Goal: Transaction & Acquisition: Purchase product/service

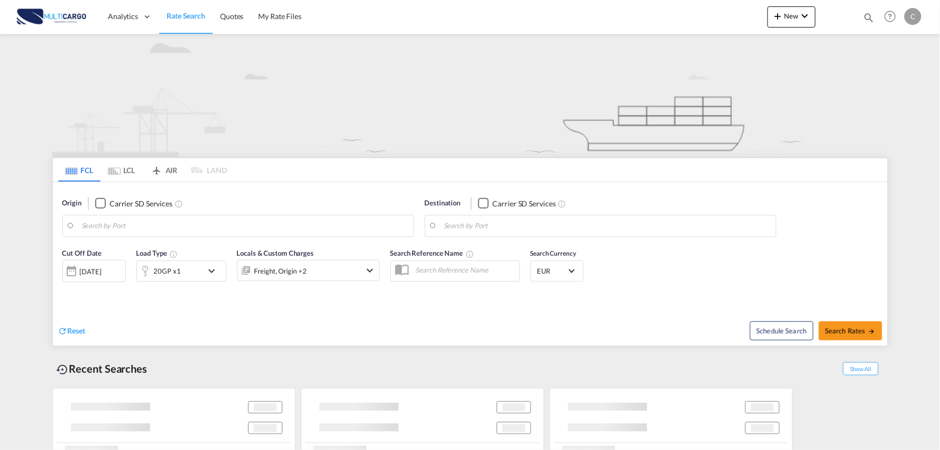
type input "Port of [GEOGRAPHIC_DATA], [GEOGRAPHIC_DATA], [GEOGRAPHIC_DATA]"
type input "Leixoes, Leixoes, PTLEI"
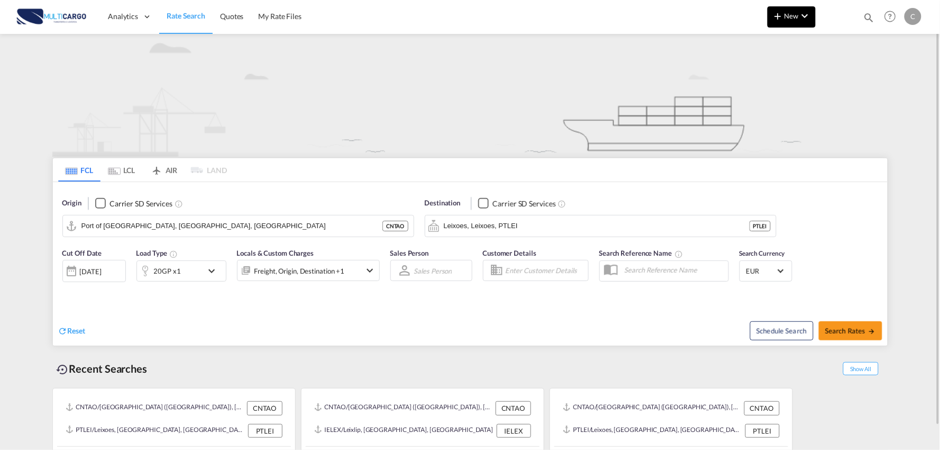
click at [793, 17] on span "New" at bounding box center [792, 16] width 40 height 8
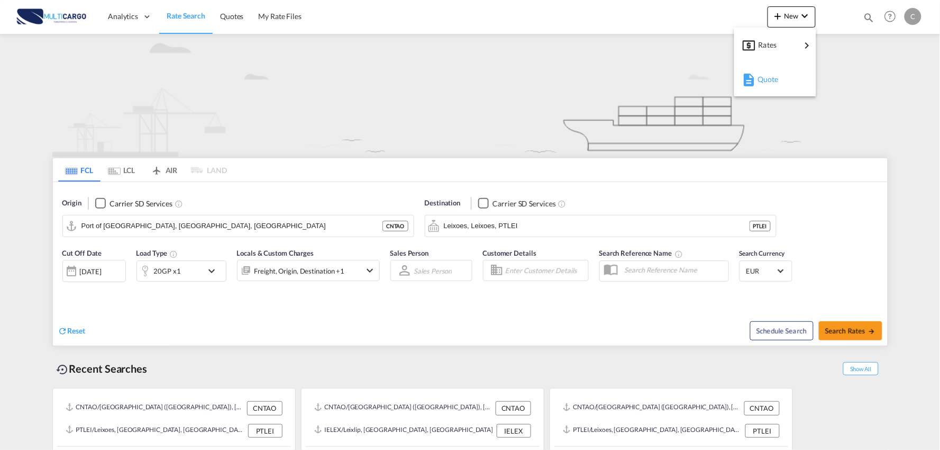
click at [769, 81] on span "Quote" at bounding box center [764, 79] width 12 height 21
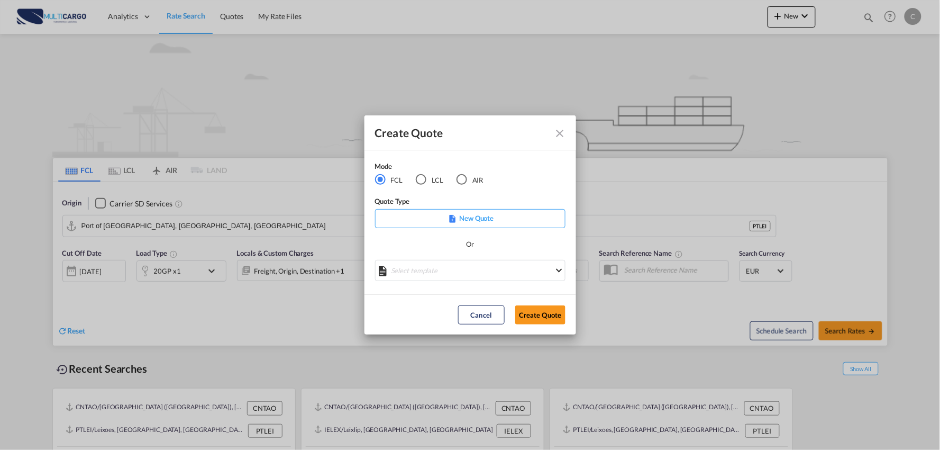
click at [515, 168] on div "Mode FCL LCL AIR Quote Type New Quote Or Select template [DATE] IMP_EXW_FCL [PE…" at bounding box center [470, 222] width 212 height 144
drag, startPoint x: 460, startPoint y: 178, endPoint x: 463, endPoint y: 170, distance: 8.5
click at [460, 178] on div "AIR" at bounding box center [462, 179] width 11 height 11
click at [476, 276] on md-select "Select template [DATE] IMP_DAP_AIR_>500 [PERSON_NAME] | [DATE] [DATE]_IMP_DAP_A…" at bounding box center [470, 270] width 190 height 21
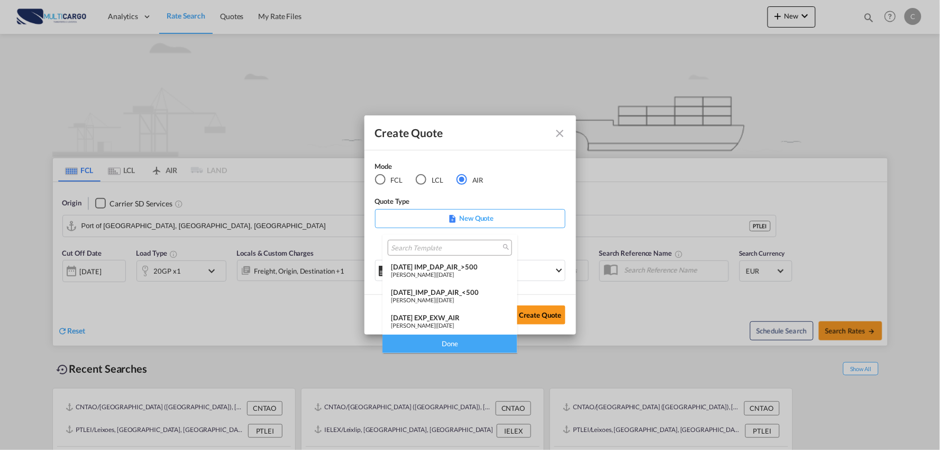
click at [472, 263] on div "[DATE] IMP_DAP_AIR_>500" at bounding box center [450, 266] width 118 height 8
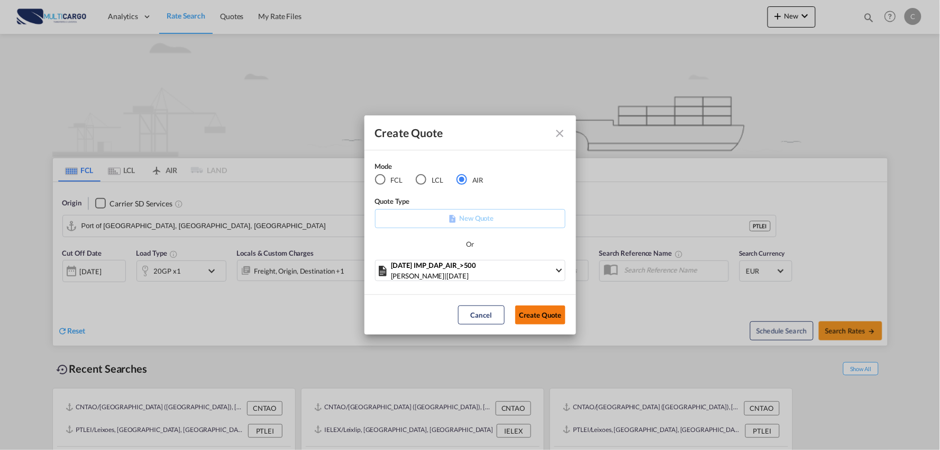
click at [540, 312] on button "Create Quote" at bounding box center [540, 314] width 50 height 19
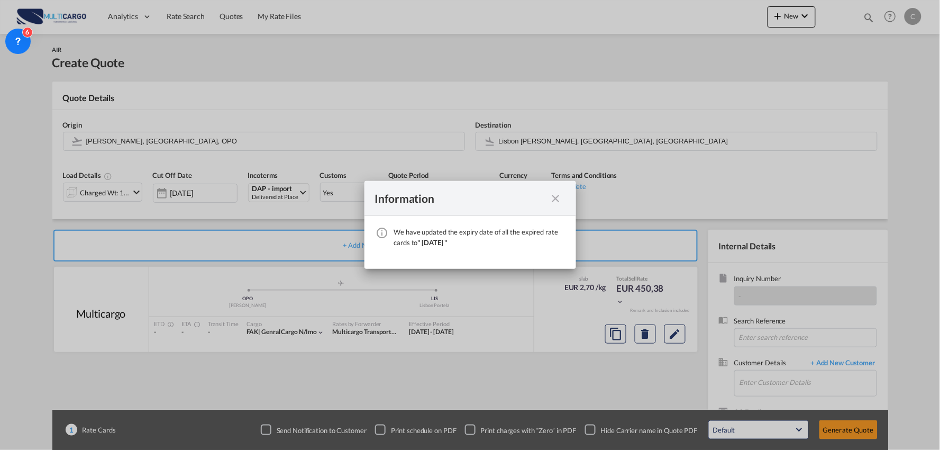
click at [549, 189] on div "Information" at bounding box center [470, 198] width 212 height 35
click at [556, 193] on md-icon "icon-close fg-AAA8AD cursor" at bounding box center [556, 198] width 13 height 13
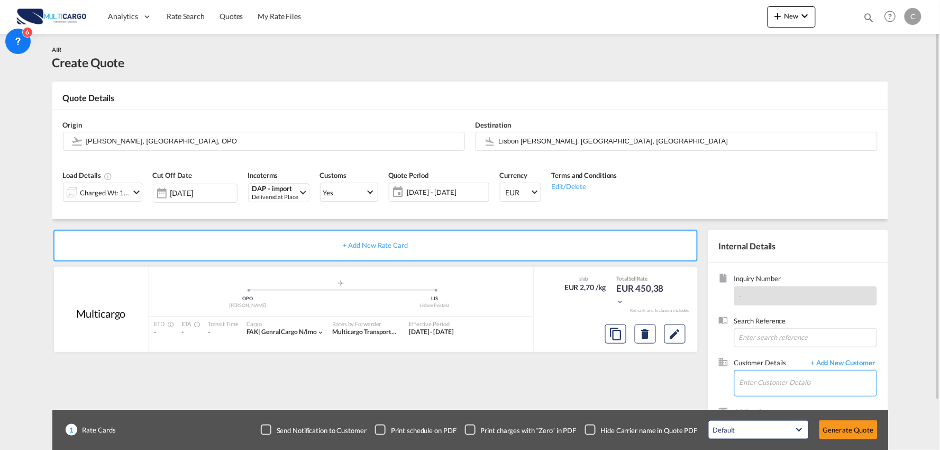
click at [822, 380] on input "Enter Customer Details" at bounding box center [808, 382] width 137 height 24
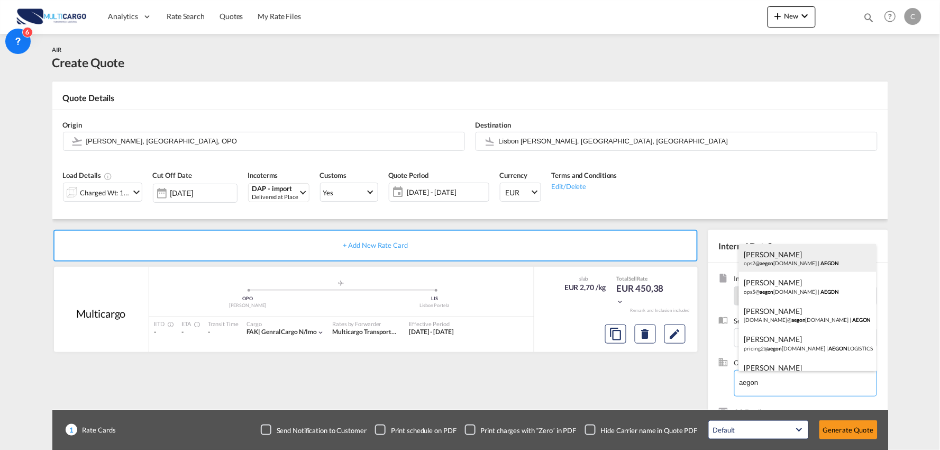
click at [790, 263] on div "[PERSON_NAME] ops2@ aegon [DOMAIN_NAME] | AEGON" at bounding box center [808, 258] width 138 height 29
type input "AEGON, [PERSON_NAME], [EMAIL_ADDRESS][DOMAIN_NAME]"
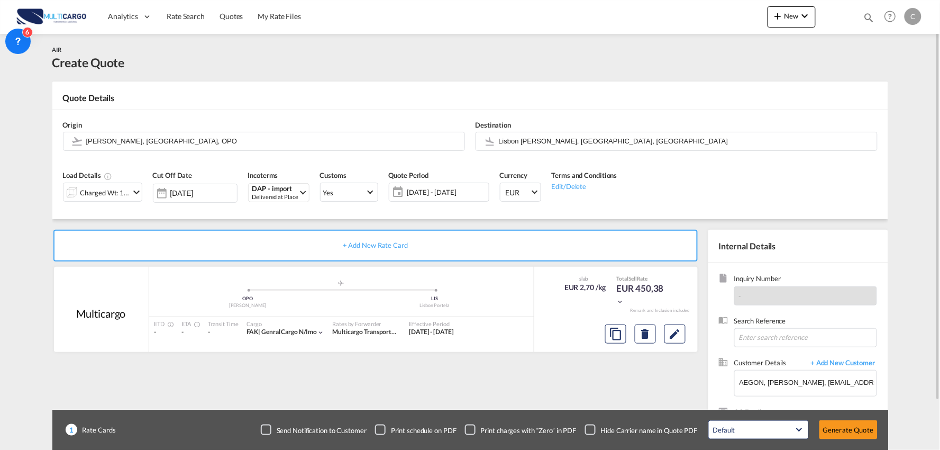
click at [589, 429] on div "Checkbox No Ink" at bounding box center [590, 429] width 11 height 11
click at [521, 372] on div "+ Add New Rate Card Multicargo added by you .a{fill:#aaa8ad;} .a{fill:#aaa8ad;}…" at bounding box center [377, 340] width 651 height 221
click at [189, 152] on div "Origin [PERSON_NAME], [GEOGRAPHIC_DATA], OPO" at bounding box center [264, 135] width 413 height 42
click at [189, 144] on input "[PERSON_NAME], [GEOGRAPHIC_DATA], OPO" at bounding box center [272, 141] width 373 height 19
click at [468, 371] on div "+ Add New Rate Card Multicargo added by you .a{fill:#aaa8ad;} .a{fill:#aaa8ad;}…" at bounding box center [377, 340] width 651 height 221
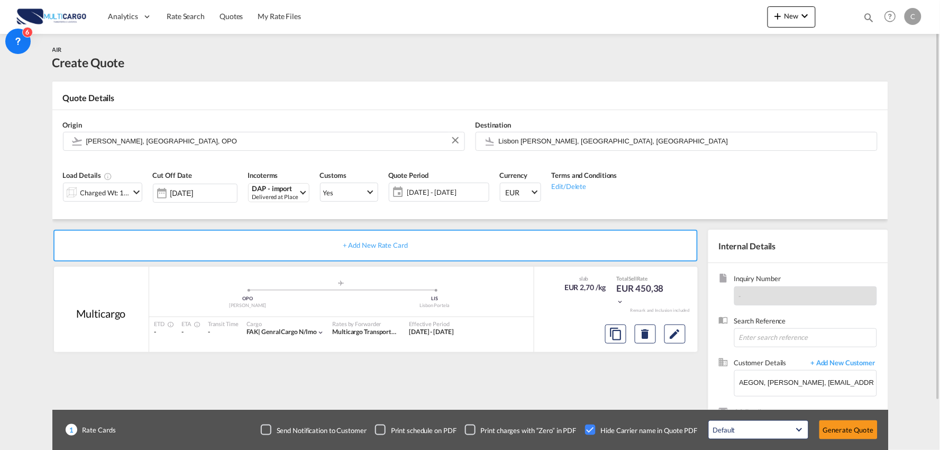
click at [99, 193] on div "Charged Wt: 166,67 KG" at bounding box center [105, 192] width 50 height 15
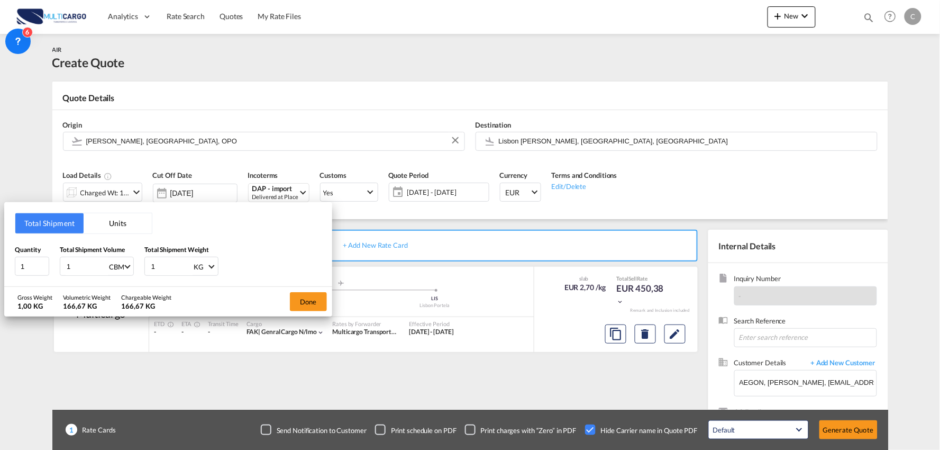
drag, startPoint x: 154, startPoint y: 263, endPoint x: 128, endPoint y: 266, distance: 26.1
click at [132, 264] on div "Quantity 1 Total Shipment Volume 1 CBM CBM CFT KG LB Total Shipment Weight 1 KG…" at bounding box center [168, 260] width 307 height 32
type input "2"
type input "37"
drag, startPoint x: 87, startPoint y: 264, endPoint x: 39, endPoint y: 265, distance: 48.1
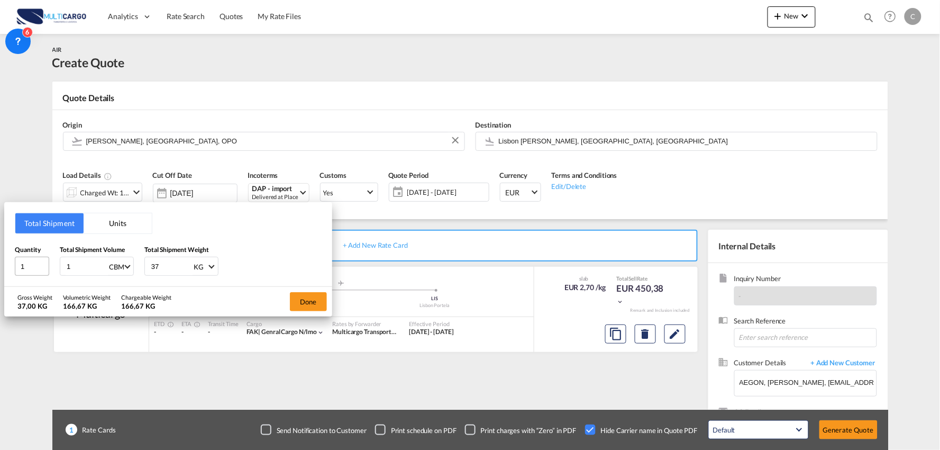
click at [39, 265] on div "Quantity 1 Total Shipment Volume 1 CBM CBM CFT KG LB Total Shipment Weight 37 K…" at bounding box center [168, 260] width 307 height 32
drag, startPoint x: 28, startPoint y: 269, endPoint x: 7, endPoint y: 270, distance: 20.2
click at [7, 270] on div "Total Shipment Units Quantity 1 Total Shipment Volume 1 CBM CBM CFT KG LB Total…" at bounding box center [168, 244] width 328 height 85
type input "3"
click at [319, 299] on button "Done" at bounding box center [308, 301] width 37 height 19
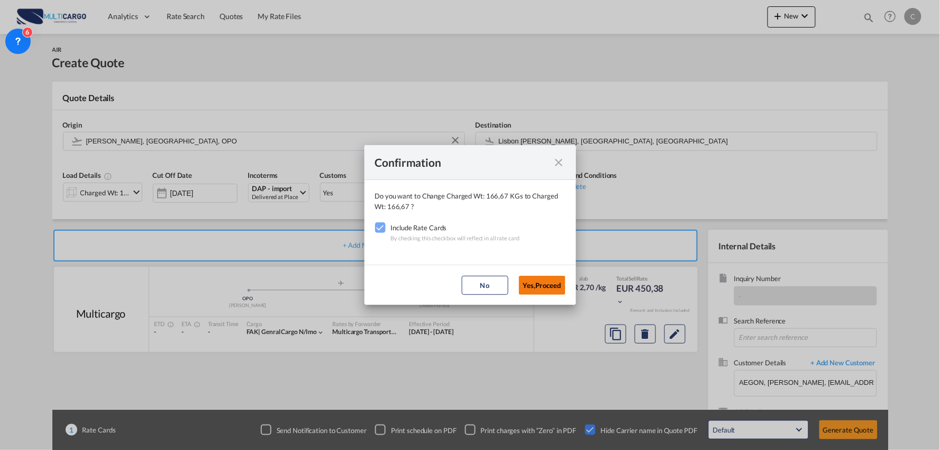
click at [534, 286] on button "Yes,Proceed" at bounding box center [542, 285] width 47 height 19
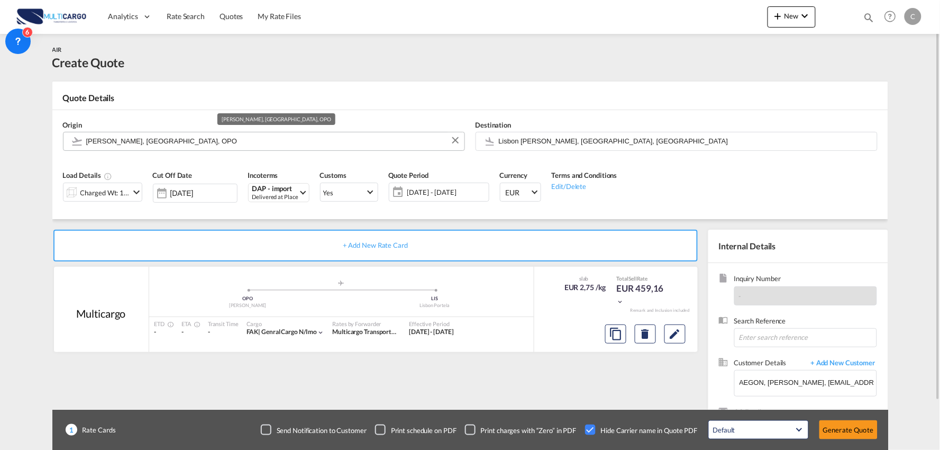
click at [142, 135] on input "[PERSON_NAME], [GEOGRAPHIC_DATA], OPO" at bounding box center [272, 141] width 373 height 19
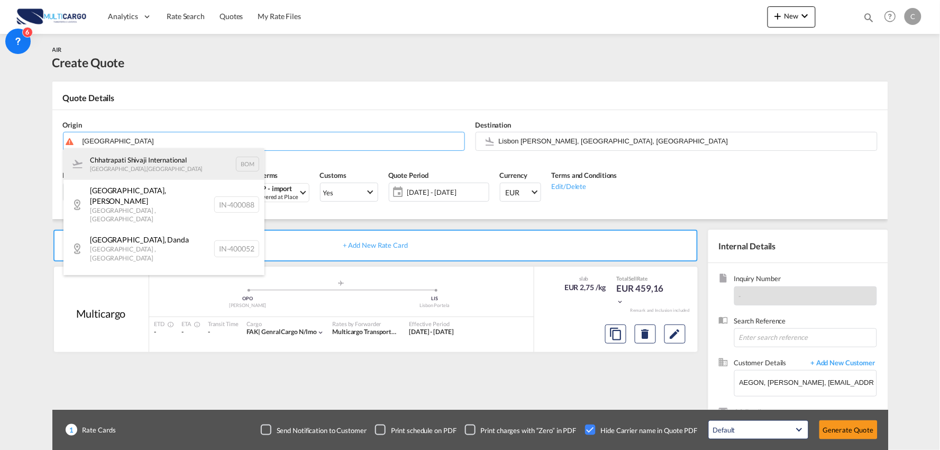
click at [160, 156] on div "Chhatrapati Shivaji International [GEOGRAPHIC_DATA] , [GEOGRAPHIC_DATA] BOM" at bounding box center [163, 164] width 201 height 32
type input "Chhatrapati Shivaji International, [GEOGRAPHIC_DATA], BOM"
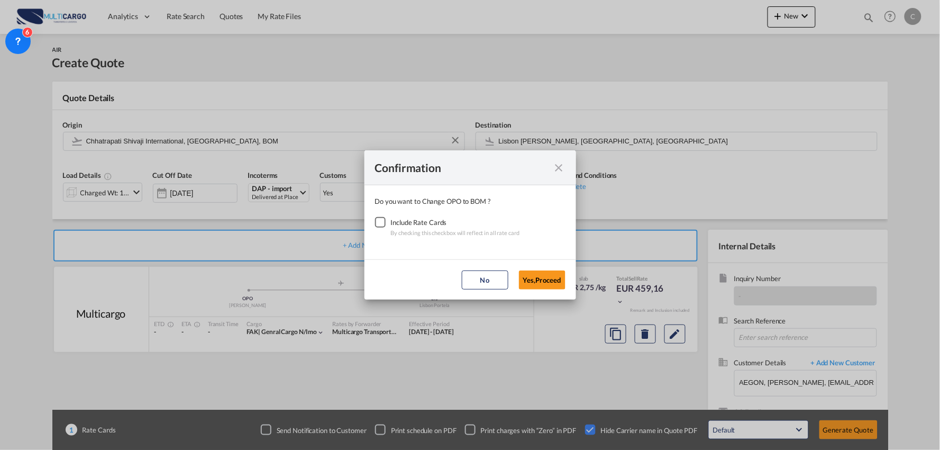
click at [384, 225] on div "Checkbox No Ink" at bounding box center [380, 222] width 11 height 11
click at [531, 284] on button "Yes,Proceed" at bounding box center [542, 279] width 47 height 19
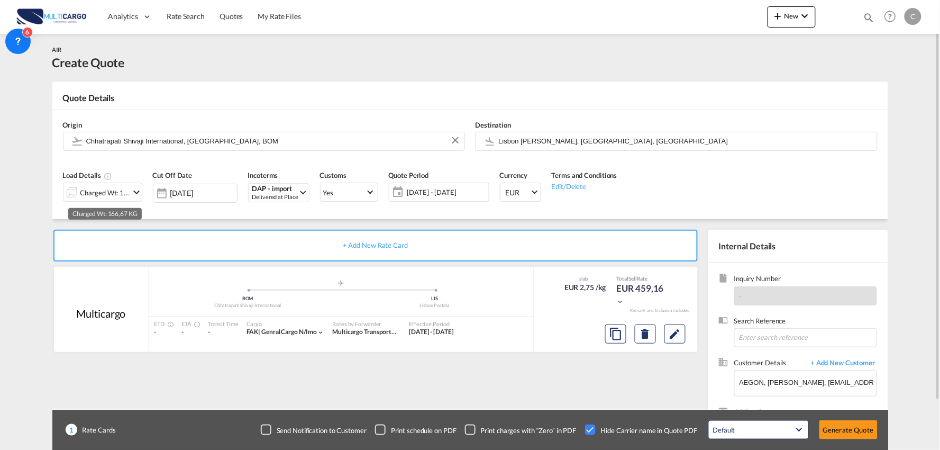
click at [106, 191] on div "Charged Wt: 166,67 KG" at bounding box center [105, 192] width 50 height 15
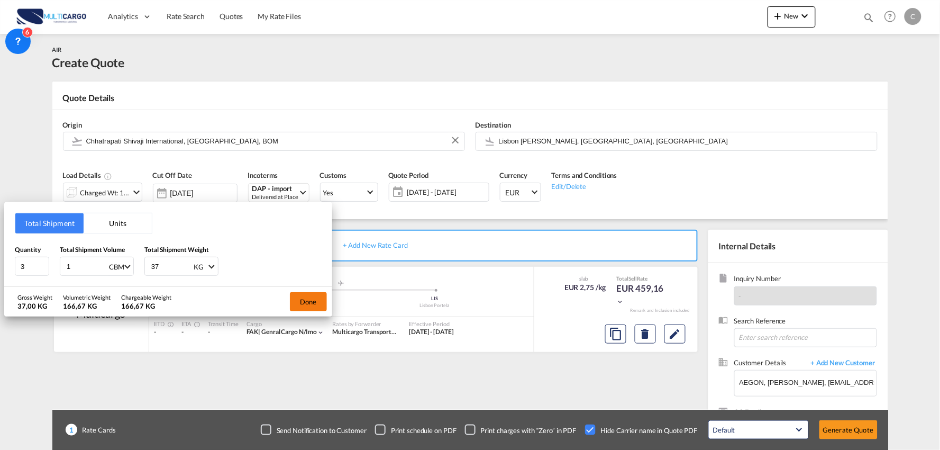
click at [316, 300] on button "Done" at bounding box center [308, 301] width 37 height 19
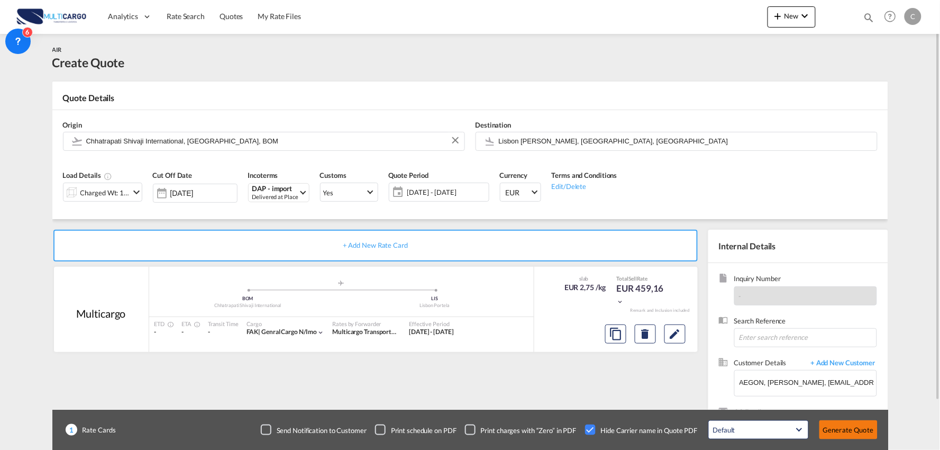
click at [848, 424] on button "Generate Quote" at bounding box center [848, 429] width 58 height 19
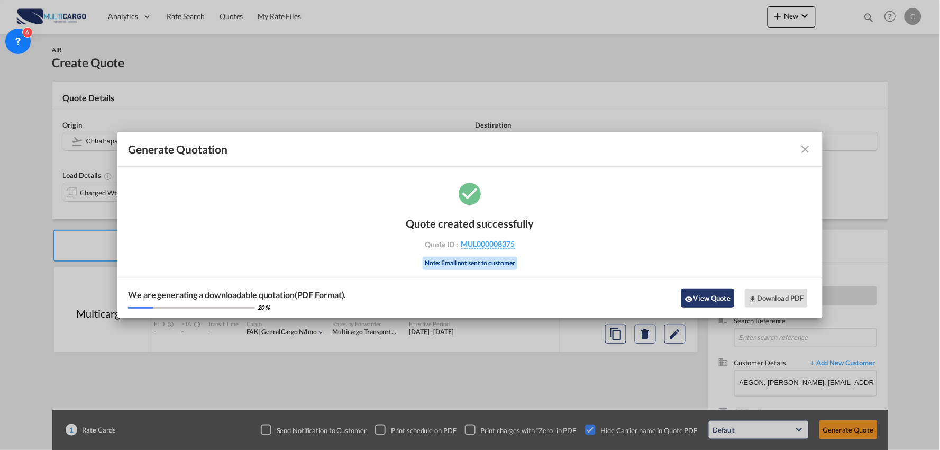
click at [711, 299] on button "View Quote" at bounding box center [707, 297] width 53 height 19
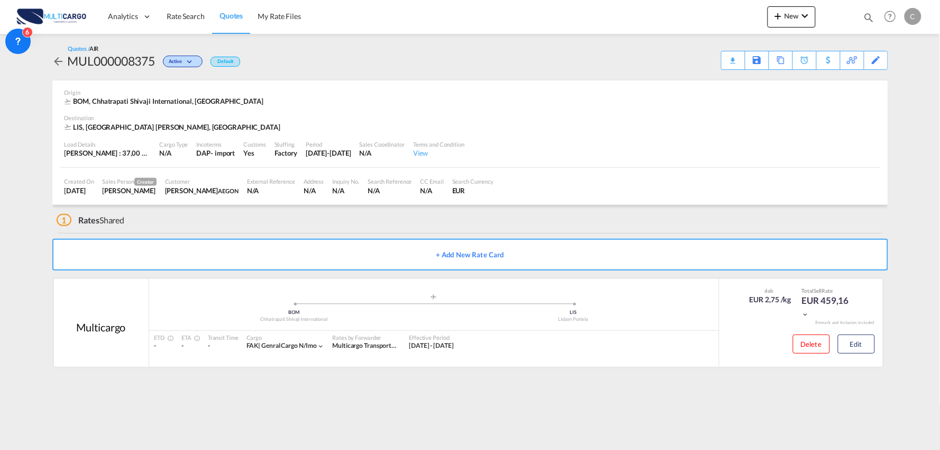
click at [247, 218] on div "1 Rates Shared" at bounding box center [473, 217] width 832 height 25
click at [865, 345] on button "Edit" at bounding box center [856, 343] width 37 height 19
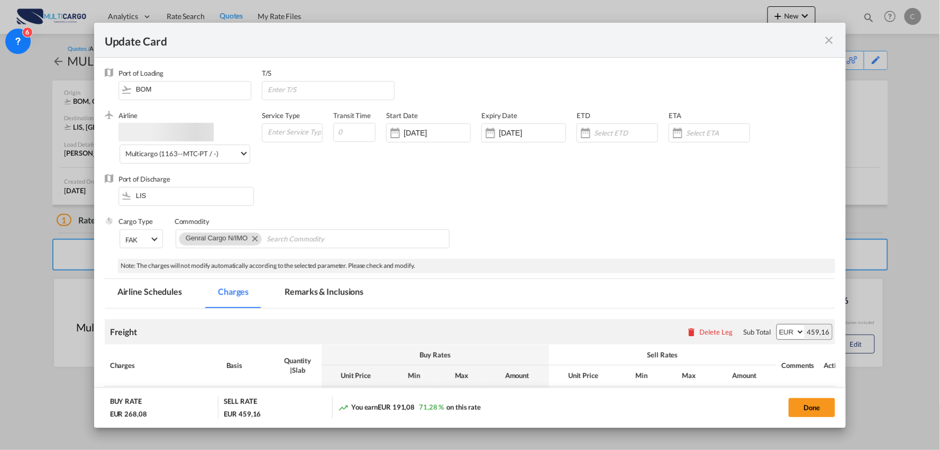
select select "per_bl"
select select "per_kg"
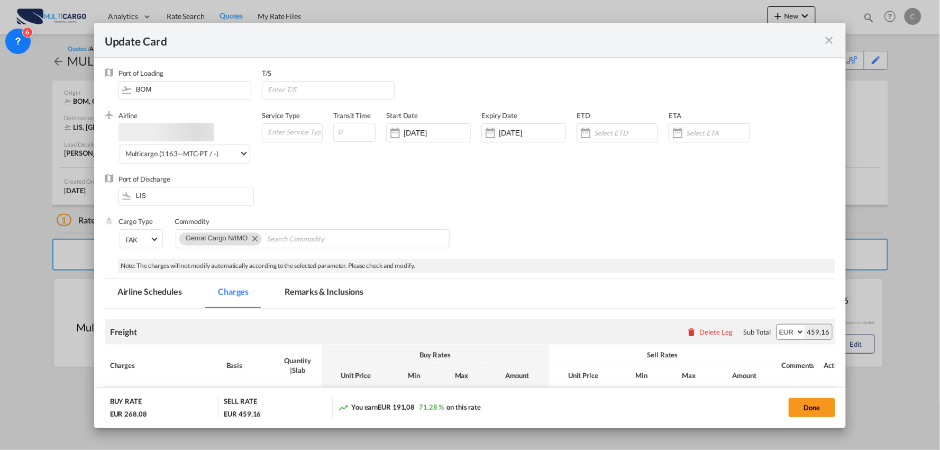
select select "per_shipment"
select select "per_bl"
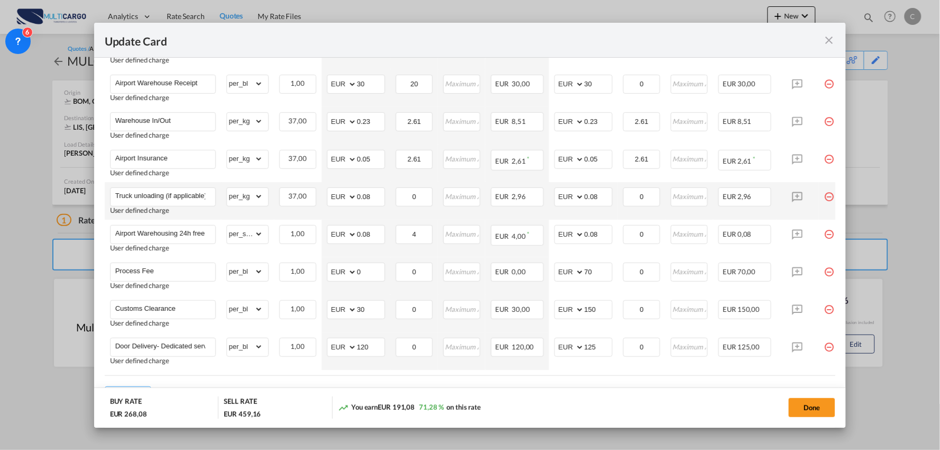
scroll to position [352, 0]
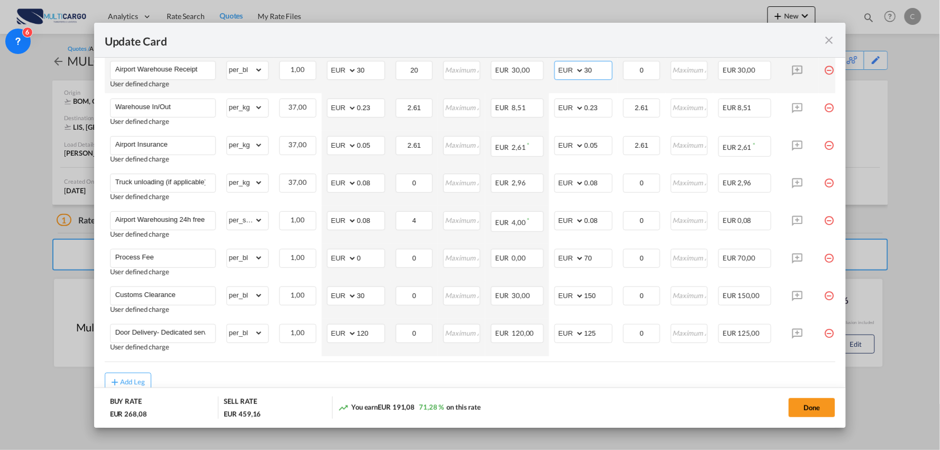
drag, startPoint x: 590, startPoint y: 71, endPoint x: 546, endPoint y: 70, distance: 43.4
click at [546, 70] on tr "Airport Warehouse Receipt User defined charge Please Enter Already Exists gross…" at bounding box center [480, 75] width 750 height 38
type input "40"
click at [605, 124] on td "AED AFN ALL AMD ANG AOA ARS AUD AWG AZN BAM BBD BDT BGN BHD BIF BMD BND [PERSON…" at bounding box center [583, 112] width 69 height 38
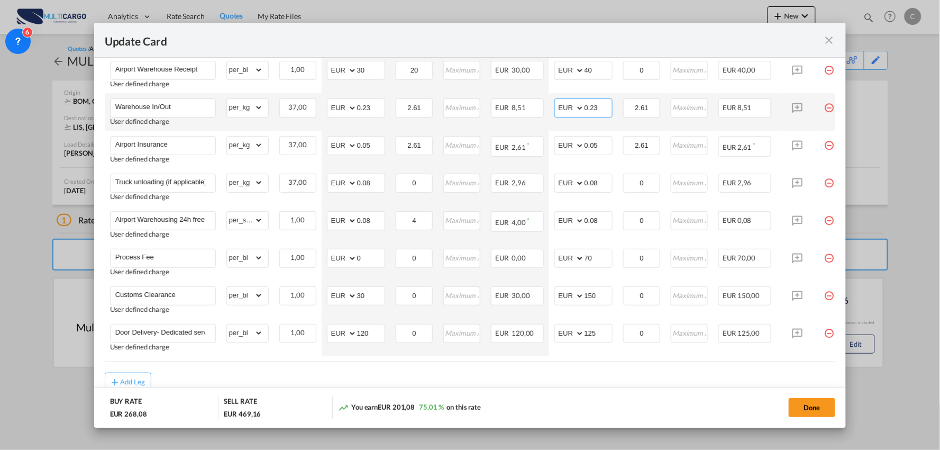
click at [601, 109] on input "0.23" at bounding box center [599, 107] width 28 height 16
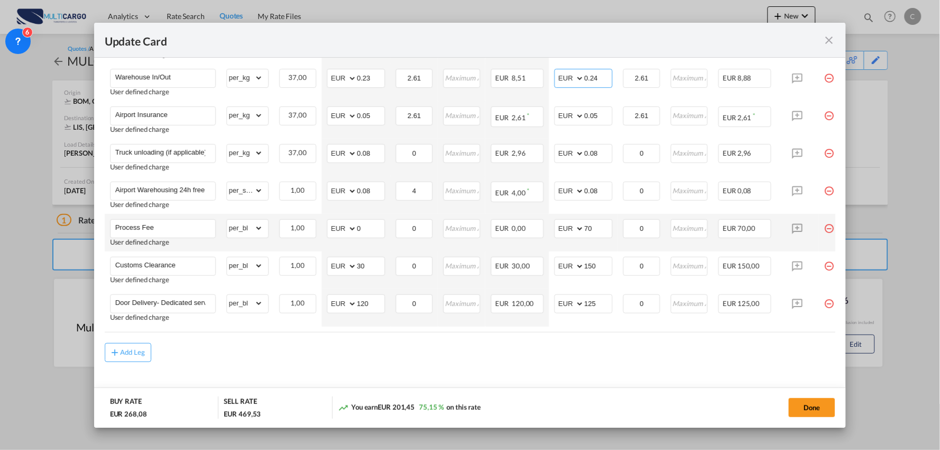
scroll to position [397, 0]
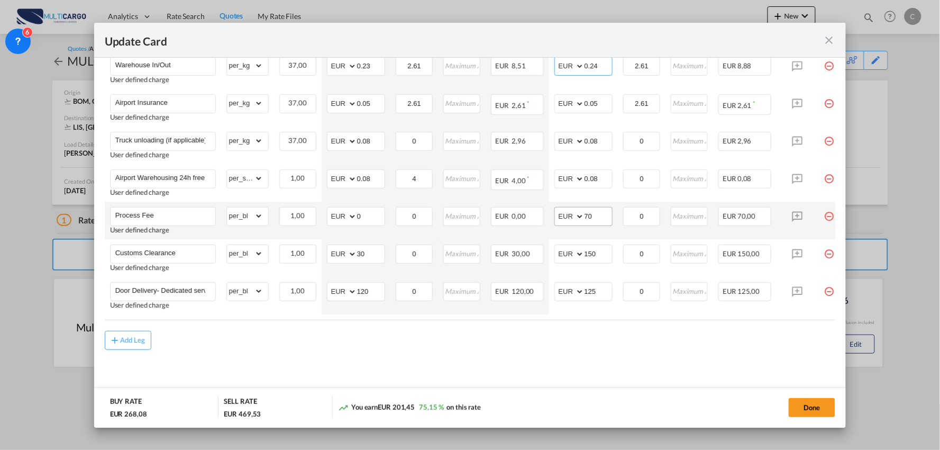
type input "0.24"
drag, startPoint x: 600, startPoint y: 214, endPoint x: 566, endPoint y: 213, distance: 33.9
click at [567, 214] on md-input-container "AED AFN ALL AMD ANG AOA ARS AUD AWG AZN BAM BBD BDT BGN BHD BIF BMD BND [PERSON…" at bounding box center [583, 216] width 58 height 19
type input "90"
drag, startPoint x: 547, startPoint y: 368, endPoint x: 543, endPoint y: 321, distance: 46.7
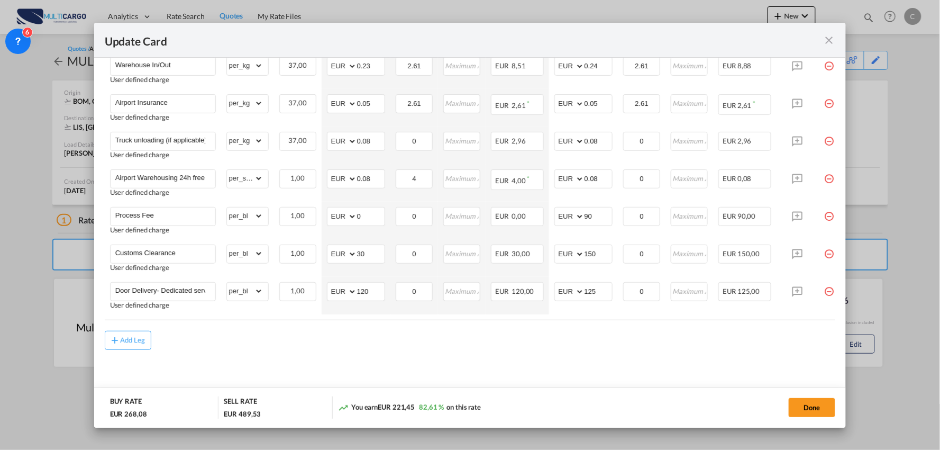
click at [547, 368] on md-content "Freight Please enter leg name Leg Name Already Exists Delete Leg Sub Total AED …" at bounding box center [470, 146] width 731 height 507
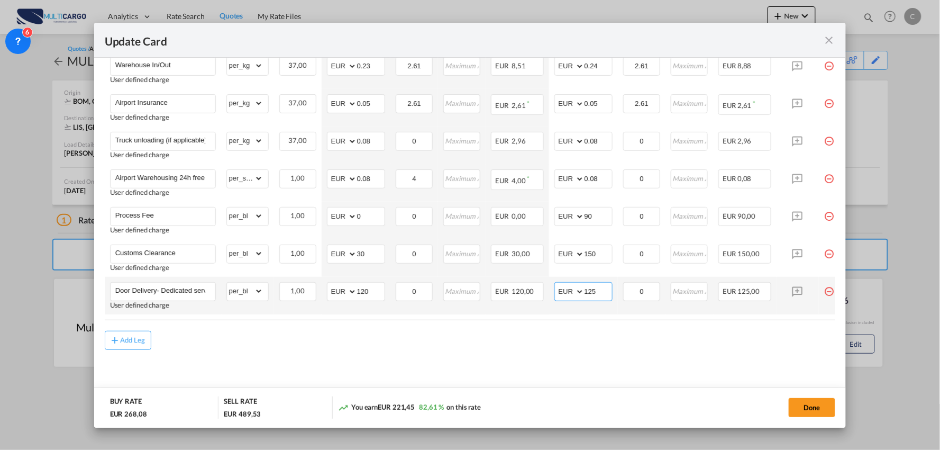
click at [558, 289] on md-input-container "AED AFN ALL AMD ANG AOA ARS AUD AWG AZN BAM BBD BDT BGN BHD BIF BMD BND [PERSON…" at bounding box center [583, 291] width 58 height 19
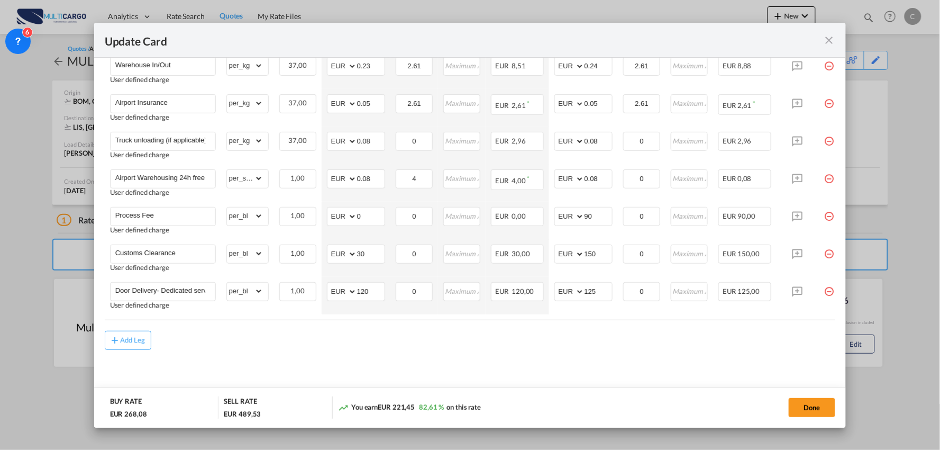
click at [700, 353] on md-content "Freight Please enter leg name Leg Name Already Exists Delete Leg Sub Total AED …" at bounding box center [470, 146] width 731 height 507
click at [242, 342] on div "Add Leg" at bounding box center [470, 340] width 731 height 19
drag, startPoint x: 388, startPoint y: 353, endPoint x: 365, endPoint y: 350, distance: 23.0
click at [388, 353] on md-content "Freight Please enter leg name Leg Name Already Exists Delete Leg Sub Total AED …" at bounding box center [470, 146] width 731 height 507
click at [533, 353] on md-content "Freight Please enter leg name Leg Name Already Exists Delete Leg Sub Total AED …" at bounding box center [470, 146] width 731 height 507
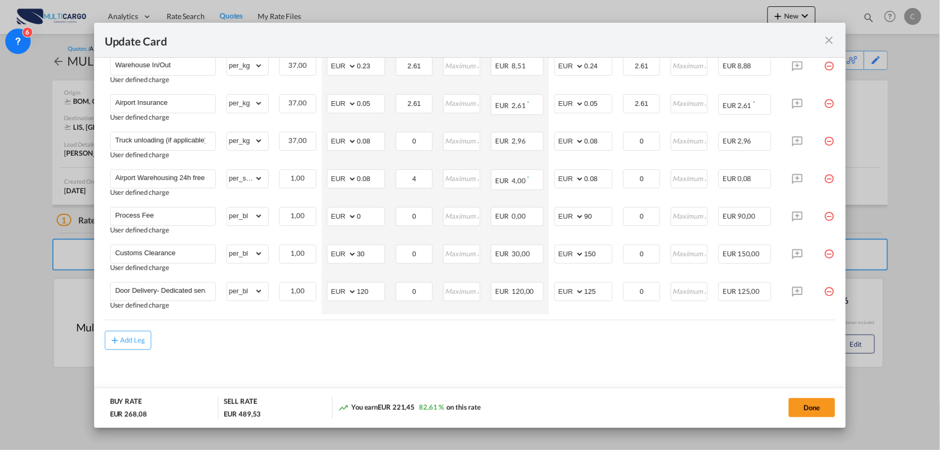
click at [406, 372] on md-content "Freight Please enter leg name Leg Name Already Exists Delete Leg Sub Total AED …" at bounding box center [470, 146] width 731 height 507
click at [325, 350] on md-content "Freight Please enter leg name Leg Name Already Exists Delete Leg Sub Total AED …" at bounding box center [470, 146] width 731 height 507
click at [324, 346] on div "Add Leg" at bounding box center [470, 340] width 731 height 19
click at [688, 342] on div "Add Leg" at bounding box center [470, 340] width 731 height 19
click at [326, 363] on md-content "Freight Please enter leg name Leg Name Already Exists Delete Leg Sub Total AED …" at bounding box center [470, 146] width 731 height 507
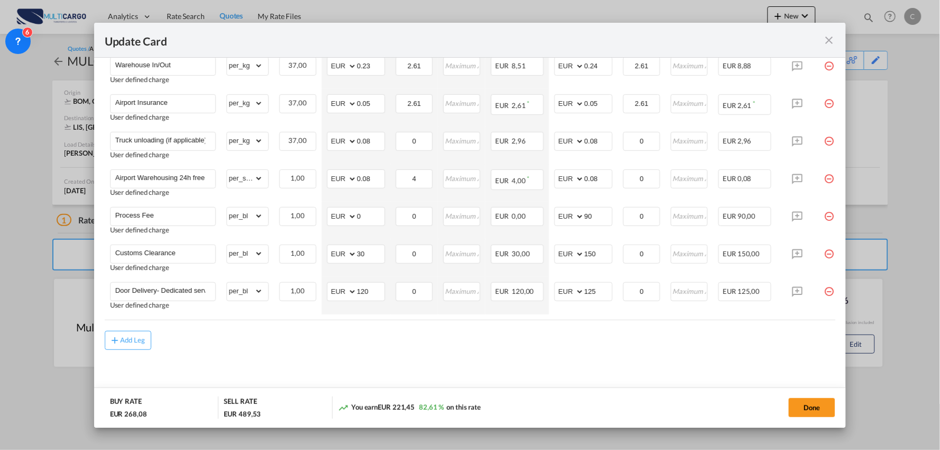
click at [326, 363] on md-content "Freight Please enter leg name Leg Name Already Exists Delete Leg Sub Total AED …" at bounding box center [470, 146] width 731 height 507
drag, startPoint x: 407, startPoint y: 321, endPoint x: 533, endPoint y: 321, distance: 125.9
click at [533, 321] on air-lcl-rate-modification "Freight Please enter leg name Leg Name Already Exists Delete Leg Sub Total AED …" at bounding box center [470, 121] width 731 height 457
drag, startPoint x: 540, startPoint y: 315, endPoint x: 584, endPoint y: 314, distance: 44.4
click at [584, 314] on table "Charges Basis Quantity | Slab Buy Rates Sell Rates Comments Action Unit Price M…" at bounding box center [480, 124] width 750 height 390
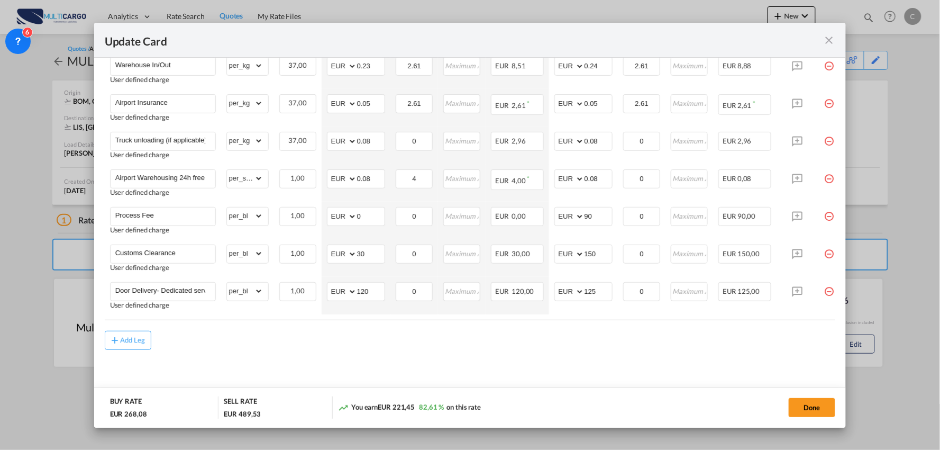
click at [520, 352] on md-content "Freight Please enter leg name Leg Name Already Exists Delete Leg Sub Total AED …" at bounding box center [470, 146] width 731 height 507
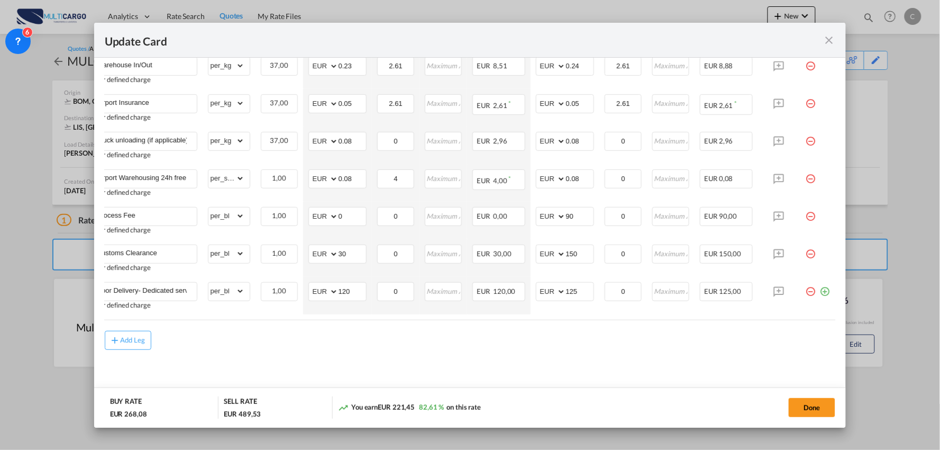
scroll to position [0, 0]
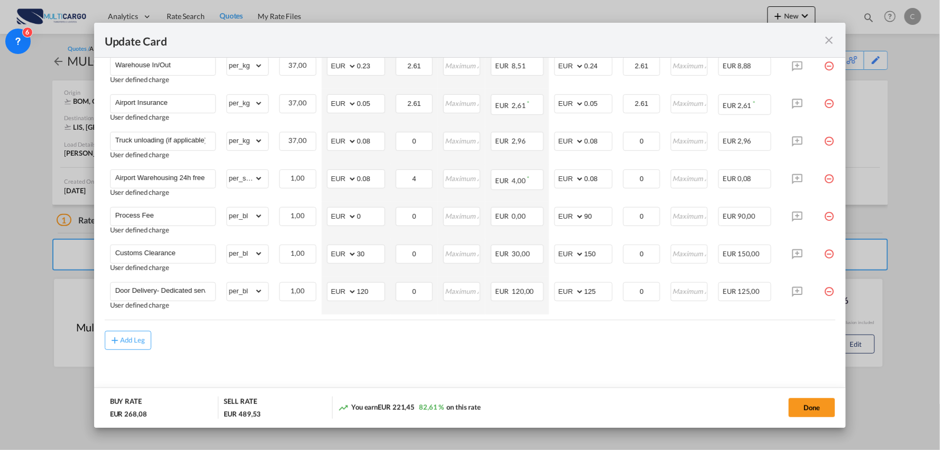
click at [324, 403] on div "SELL RATE EUR 489,53" at bounding box center [278, 407] width 109 height 22
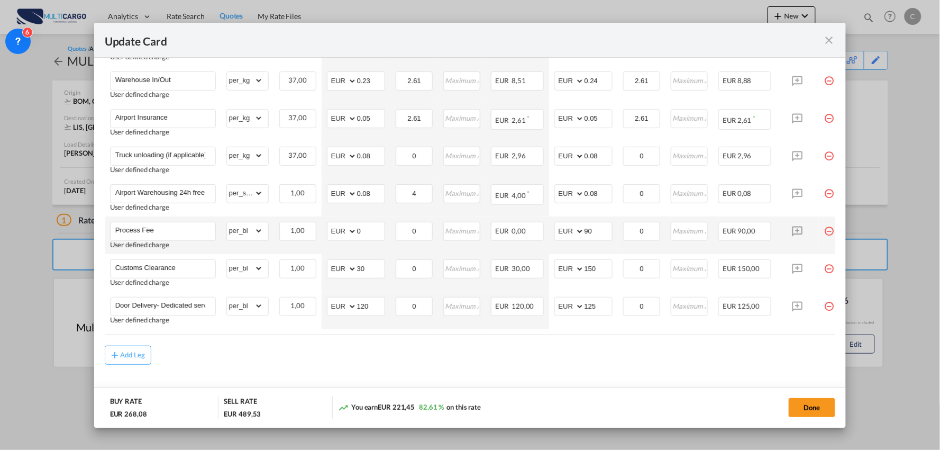
scroll to position [397, 0]
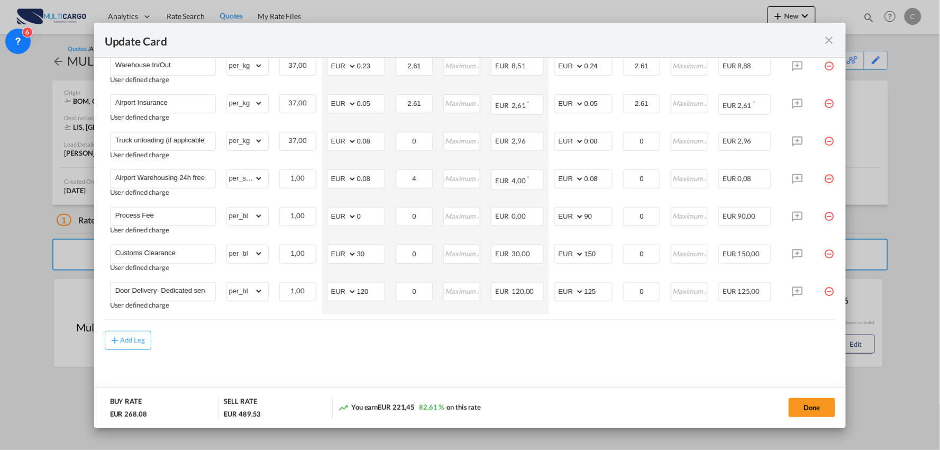
click at [685, 373] on md-content "Freight Please enter leg name Leg Name Already Exists Delete Leg Sub Total AED …" at bounding box center [470, 146] width 731 height 507
click at [209, 366] on md-content "Freight Please enter leg name Leg Name Already Exists Delete Leg Sub Total AED …" at bounding box center [470, 146] width 731 height 507
click at [226, 361] on md-content "Freight Please enter leg name Leg Name Already Exists Delete Leg Sub Total AED …" at bounding box center [470, 146] width 731 height 507
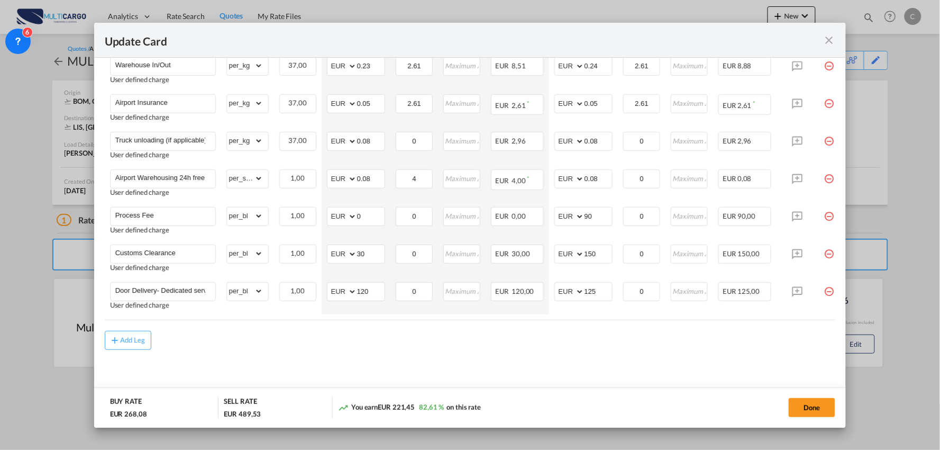
click at [489, 352] on md-content "Freight Please enter leg name Leg Name Already Exists Delete Leg Sub Total AED …" at bounding box center [470, 146] width 731 height 507
click at [198, 307] on tr "Door Delivery- Dedicated service User defined charge Please Enter Already Exist…" at bounding box center [480, 296] width 750 height 38
type input "95"
drag, startPoint x: 492, startPoint y: 354, endPoint x: 571, endPoint y: 304, distance: 94.2
click at [493, 353] on md-content "Freight Please enter leg name Leg Name Already Exists Delete Leg Sub Total AED …" at bounding box center [470, 146] width 731 height 507
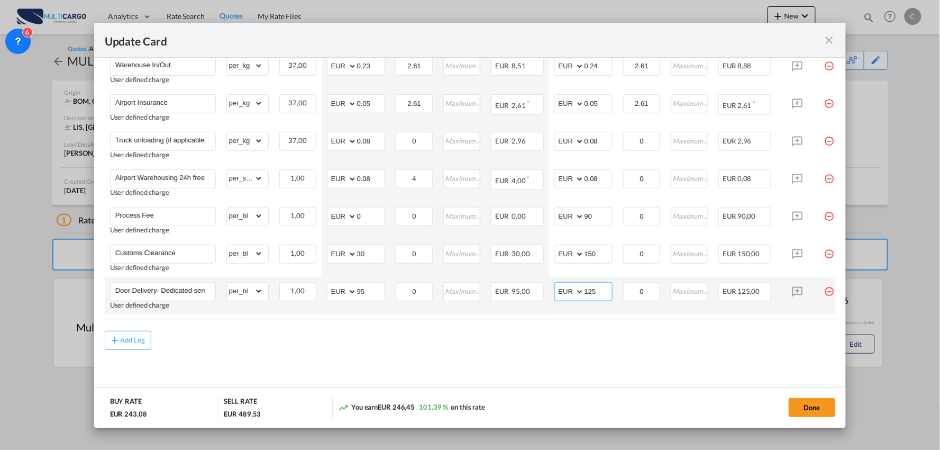
drag, startPoint x: 604, startPoint y: 288, endPoint x: 571, endPoint y: 288, distance: 32.8
click at [571, 288] on md-input-container "AED AFN ALL AMD ANG AOA ARS AUD AWG AZN BAM BBD BDT BGN BHD BIF BMD BND [PERSON…" at bounding box center [583, 291] width 58 height 19
type input "150"
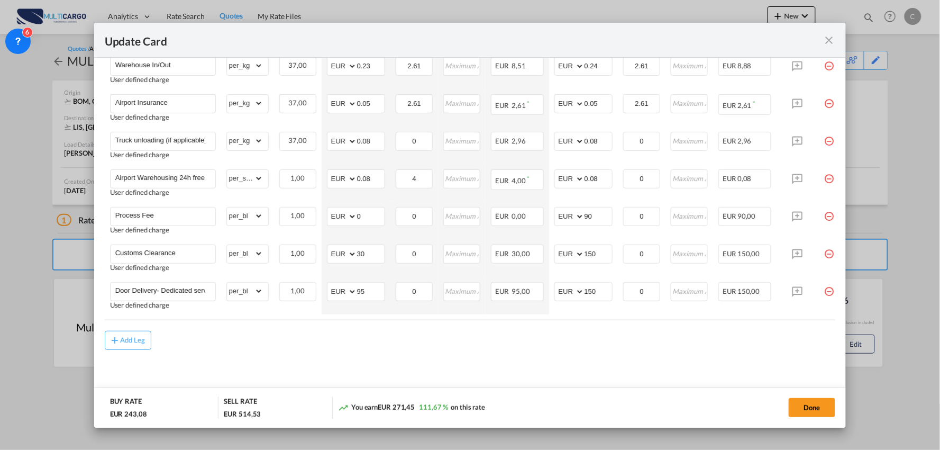
click at [620, 355] on md-content "Freight Please enter leg name Leg Name Already Exists Delete Leg Sub Total AED …" at bounding box center [470, 146] width 731 height 507
click at [814, 407] on button "Done" at bounding box center [812, 407] width 47 height 19
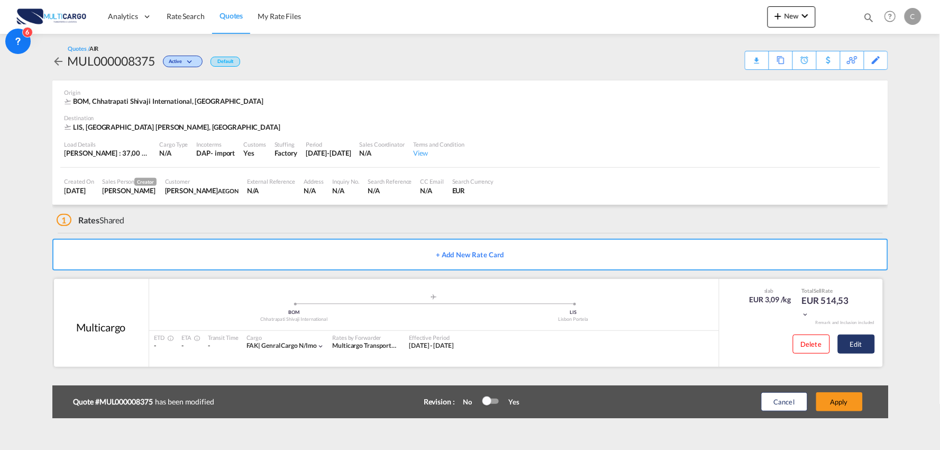
click at [848, 343] on button "Edit" at bounding box center [856, 343] width 37 height 19
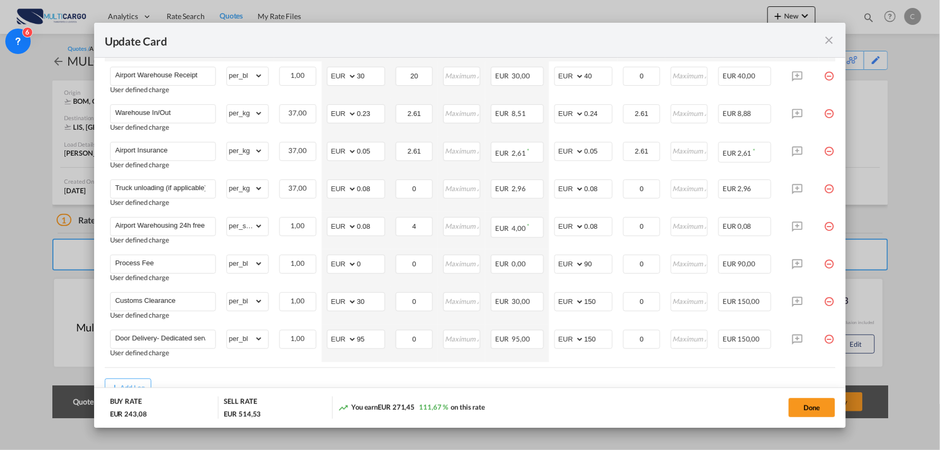
scroll to position [352, 0]
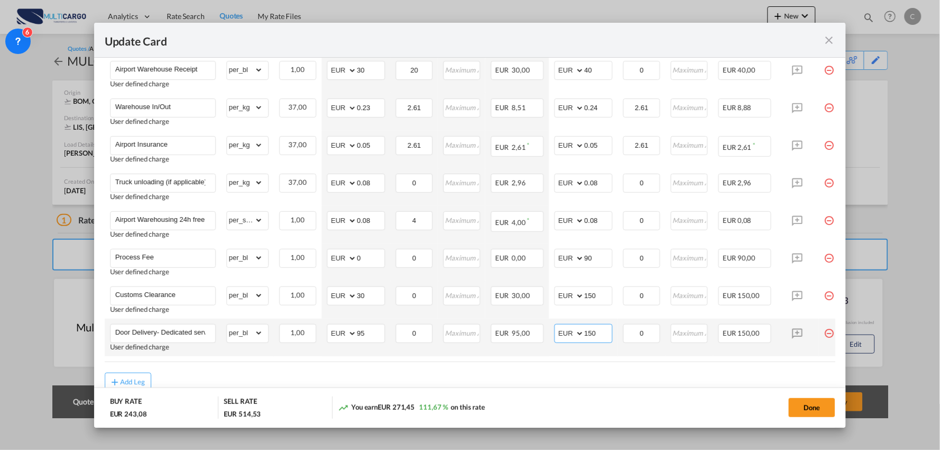
drag, startPoint x: 598, startPoint y: 334, endPoint x: 552, endPoint y: 334, distance: 45.5
click at [552, 334] on td "AED AFN ALL AMD ANG AOA ARS AUD AWG AZN BAM BBD BDT BGN BHD BIF BMD BND [PERSON…" at bounding box center [583, 337] width 69 height 38
click at [603, 332] on input "150" at bounding box center [599, 332] width 28 height 16
click at [597, 334] on input "150" at bounding box center [599, 332] width 28 height 16
drag, startPoint x: 597, startPoint y: 334, endPoint x: 536, endPoint y: 337, distance: 60.9
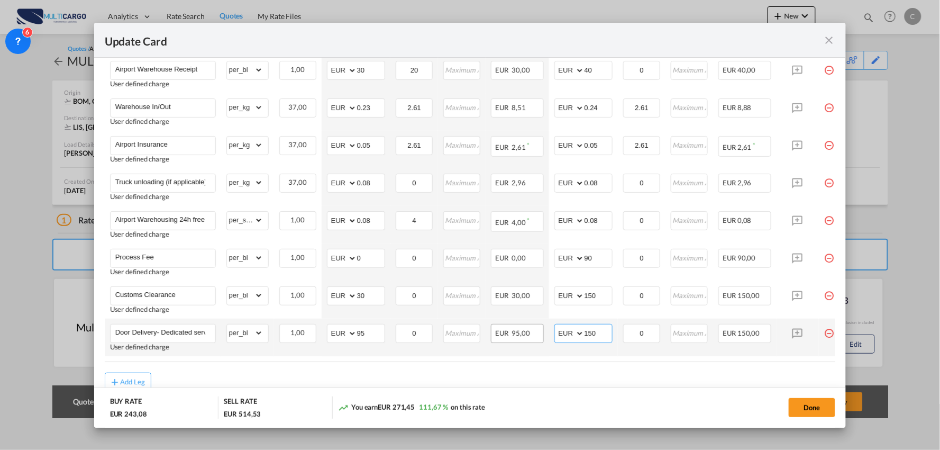
click at [536, 337] on tr "Door Delivery- Dedicated service User defined charge Please Enter Already Exist…" at bounding box center [480, 337] width 750 height 38
type input "130"
click at [572, 381] on div "Add Leg" at bounding box center [470, 381] width 731 height 19
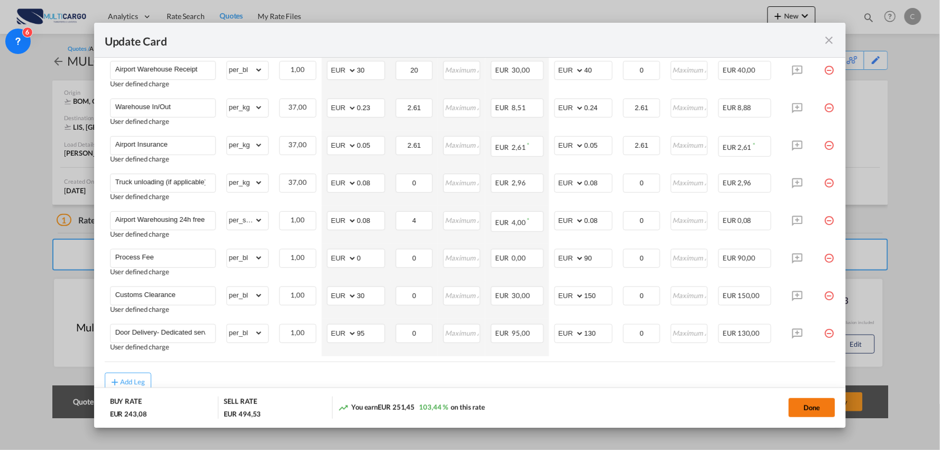
click at [817, 406] on button "Done" at bounding box center [812, 407] width 47 height 19
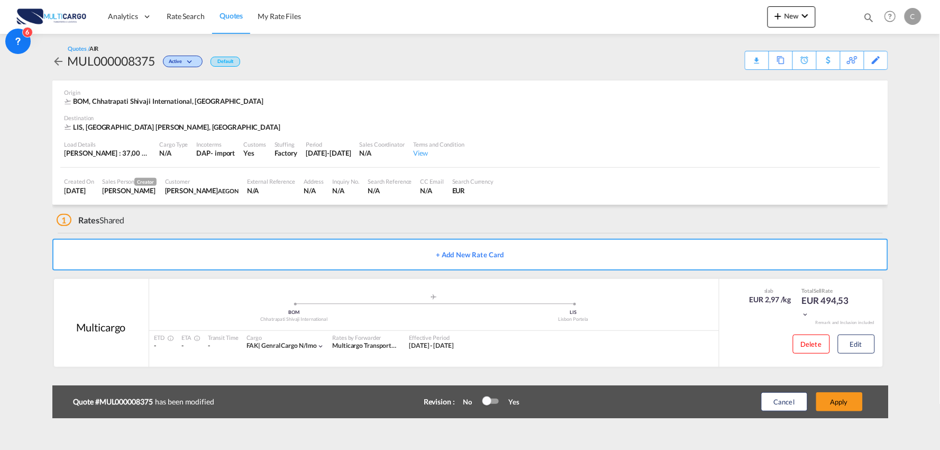
click at [831, 403] on div "Update Card Port of [GEOGRAPHIC_DATA] BOM T/S .a{fill:#aaa8ad;} Airline Multica…" at bounding box center [470, 225] width 940 height 450
click at [848, 403] on button "Apply" at bounding box center [839, 401] width 47 height 19
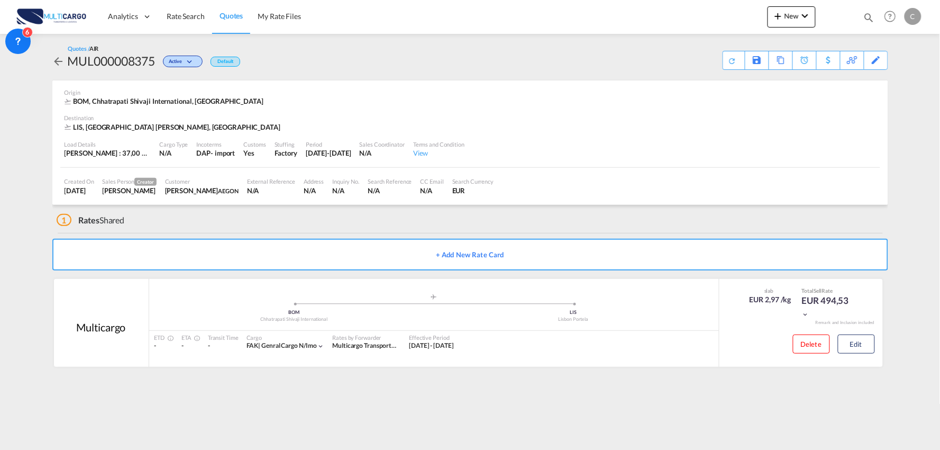
click at [238, 229] on div "1 Rates Shared" at bounding box center [473, 217] width 832 height 25
click at [729, 62] on div "Download Quote" at bounding box center [713, 59] width 54 height 17
click at [598, 418] on md-content "Analytics Reports Dashboard Rate Search Quotes My Rate Files New Rates Ratecard" at bounding box center [470, 225] width 940 height 450
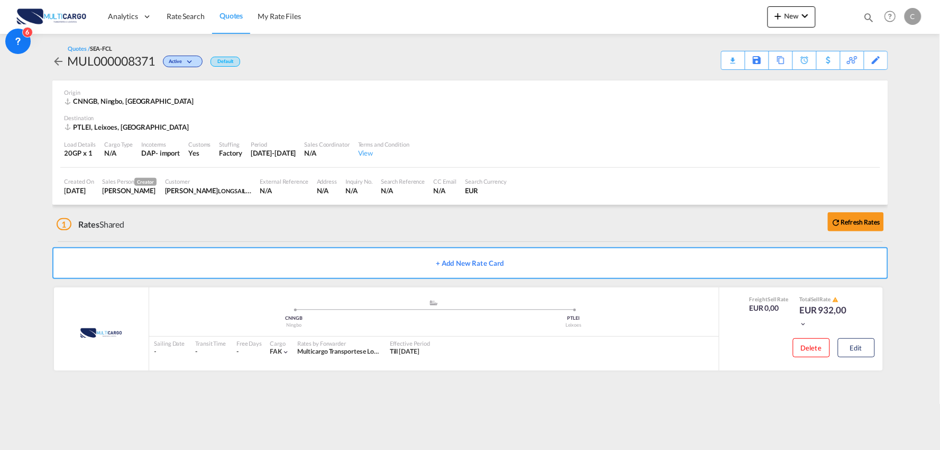
click at [286, 231] on div "1 Rates Shared Refresh Rates" at bounding box center [473, 222] width 832 height 34
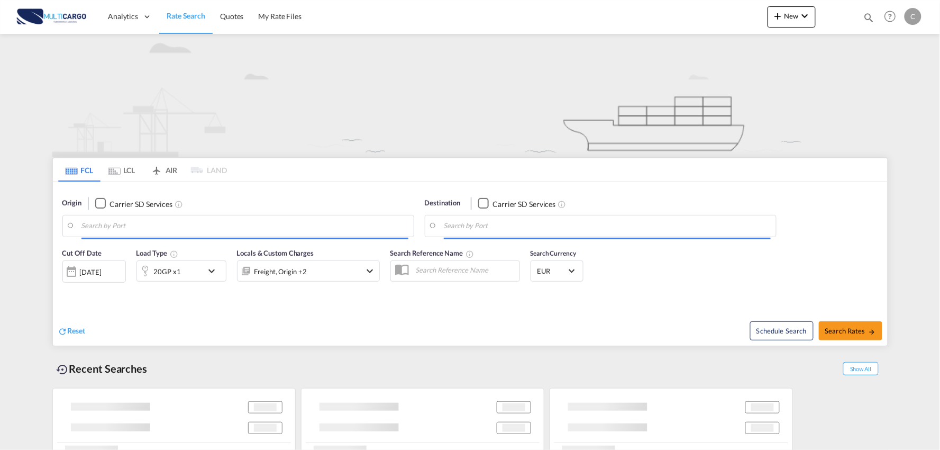
type input "Port of Qingdao, Qingdao, CNTAO"
type input "Leixoes, Leixoes, PTLEI"
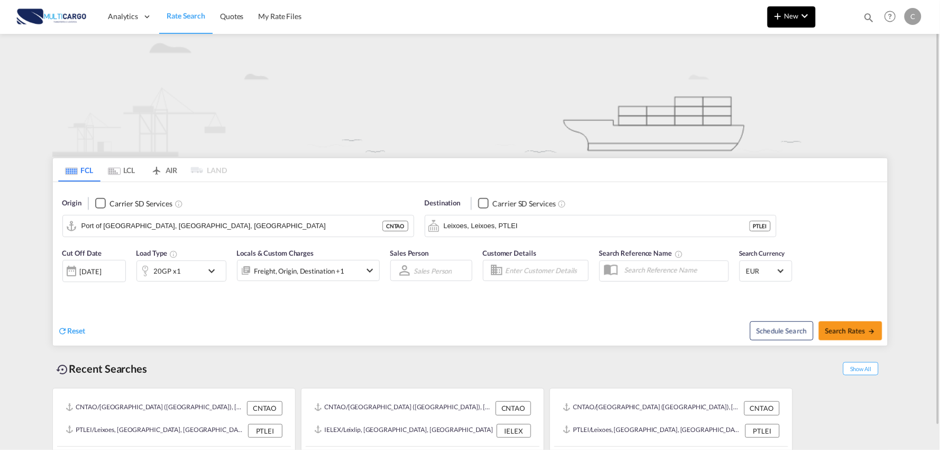
click at [789, 20] on button "New" at bounding box center [792, 16] width 48 height 21
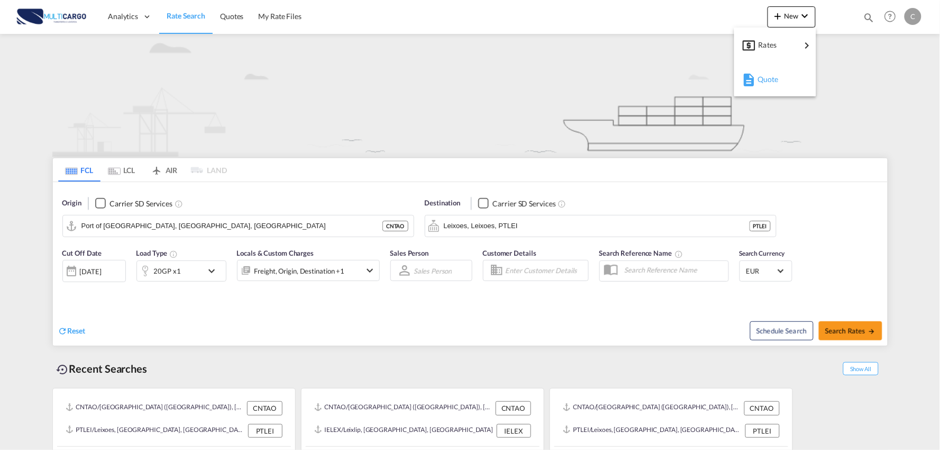
click at [796, 78] on div "Quote" at bounding box center [777, 79] width 39 height 26
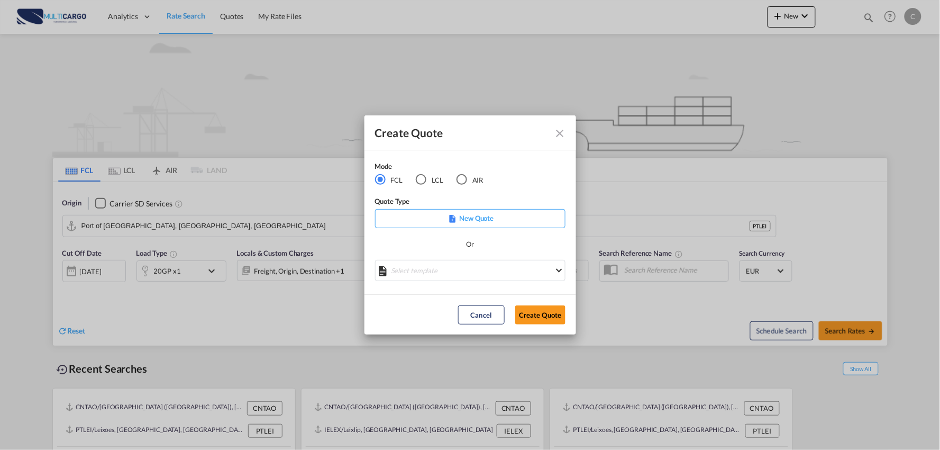
click at [485, 258] on div "Or" at bounding box center [470, 249] width 190 height 21
click at [505, 268] on md-select "Select template 25/11/24 IMP_EXW_FCL Patricia Barroso | 25 Nov 2024 25/11/24 IM…" at bounding box center [470, 270] width 190 height 21
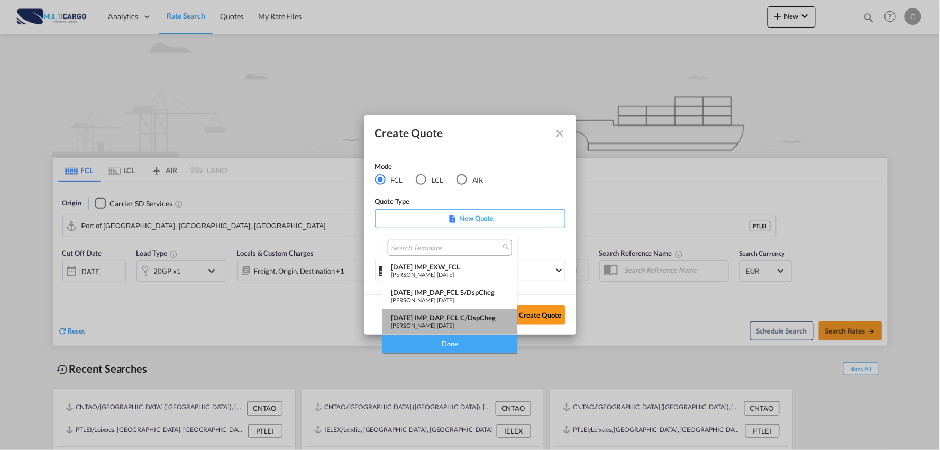
click at [490, 315] on div "[DATE] IMP_DAP_FCL C/DspCheg" at bounding box center [450, 317] width 118 height 8
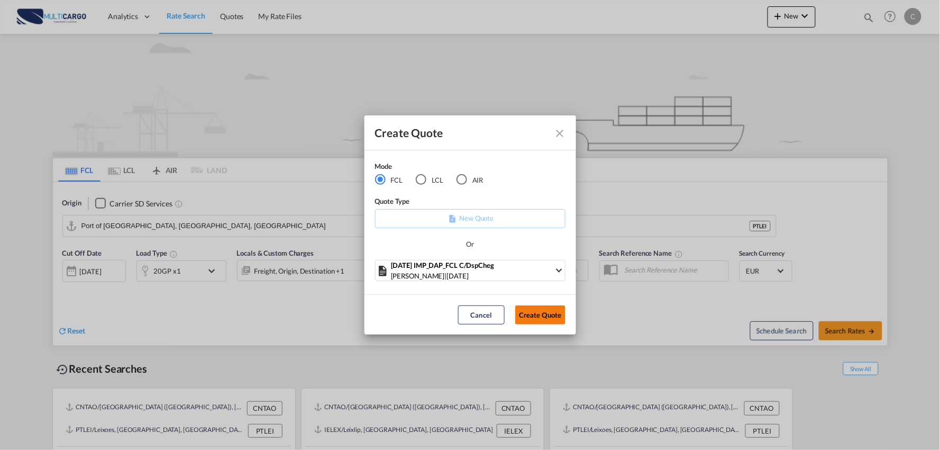
click at [549, 315] on button "Create Quote" at bounding box center [540, 314] width 50 height 19
